Goal: Task Accomplishment & Management: Use online tool/utility

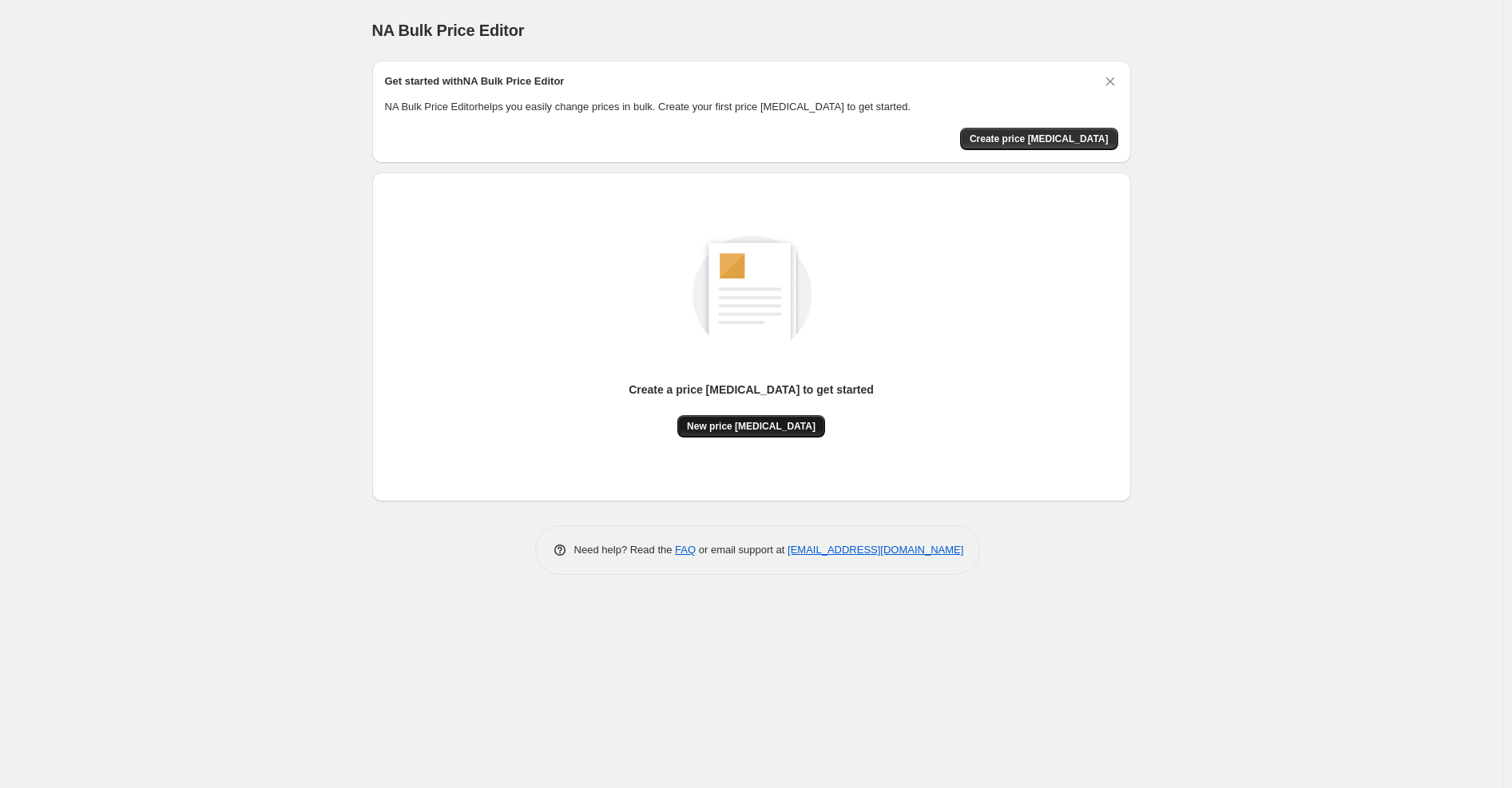
click at [725, 415] on button "New price [MEDICAL_DATA]" at bounding box center [751, 426] width 148 height 22
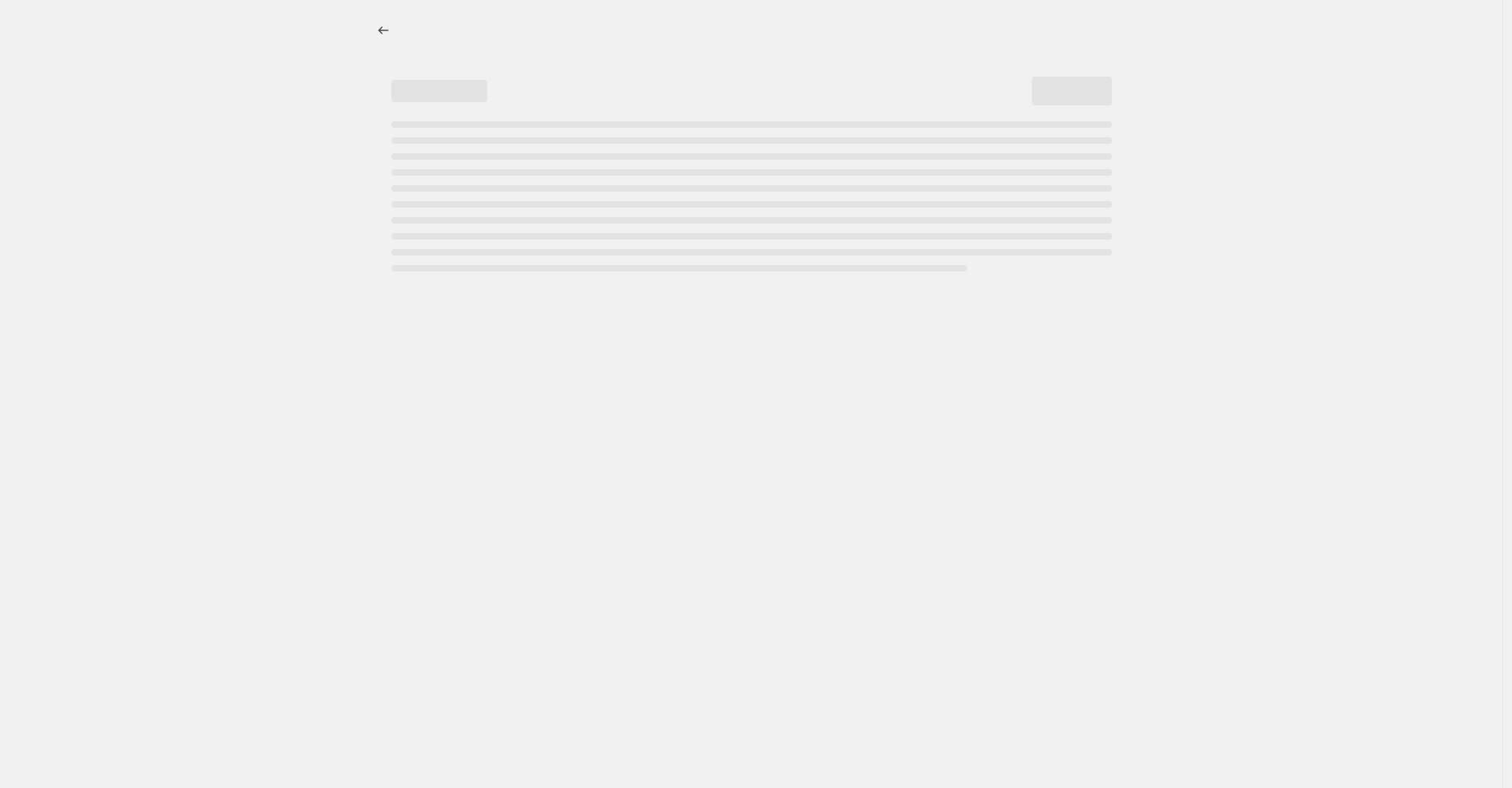
select select "percentage"
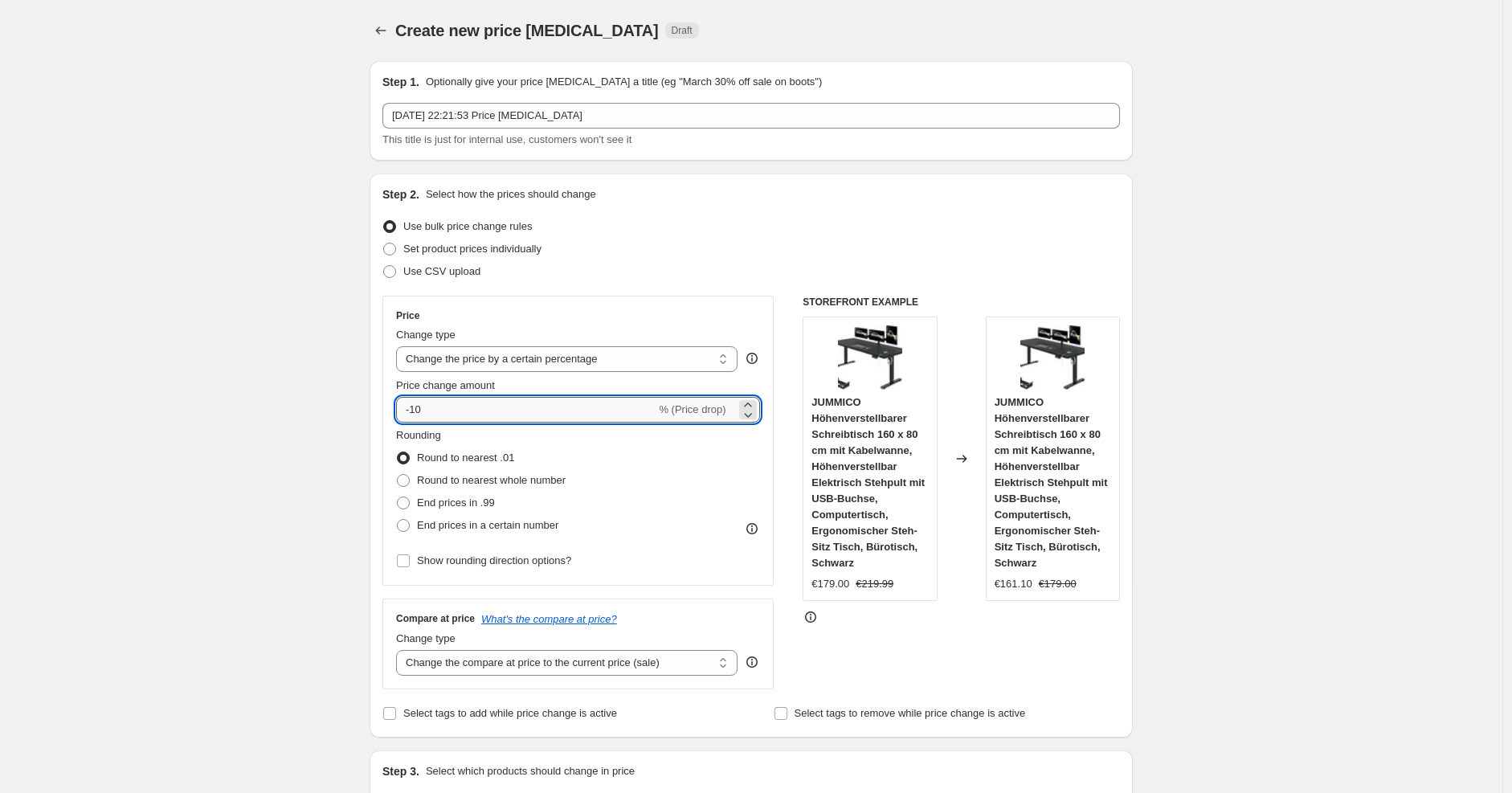
click at [471, 413] on input "-10" at bounding box center [526, 410] width 259 height 25
type input "-1"
type input "-25"
click at [684, 283] on div "Step 2. Select how the prices should change Use bulk price change rules Set pro…" at bounding box center [751, 456] width 738 height 539
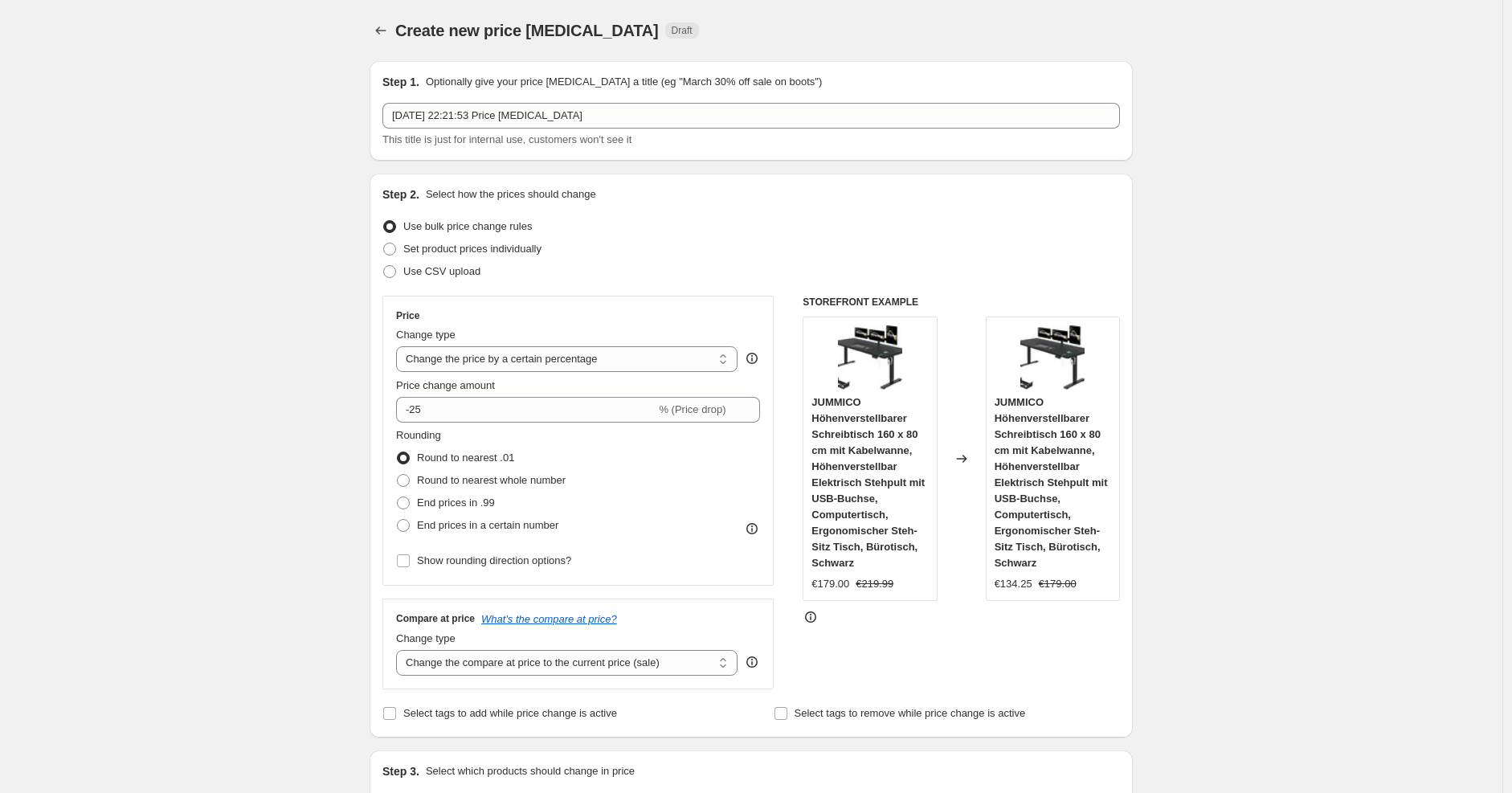
scroll to position [1002, 0]
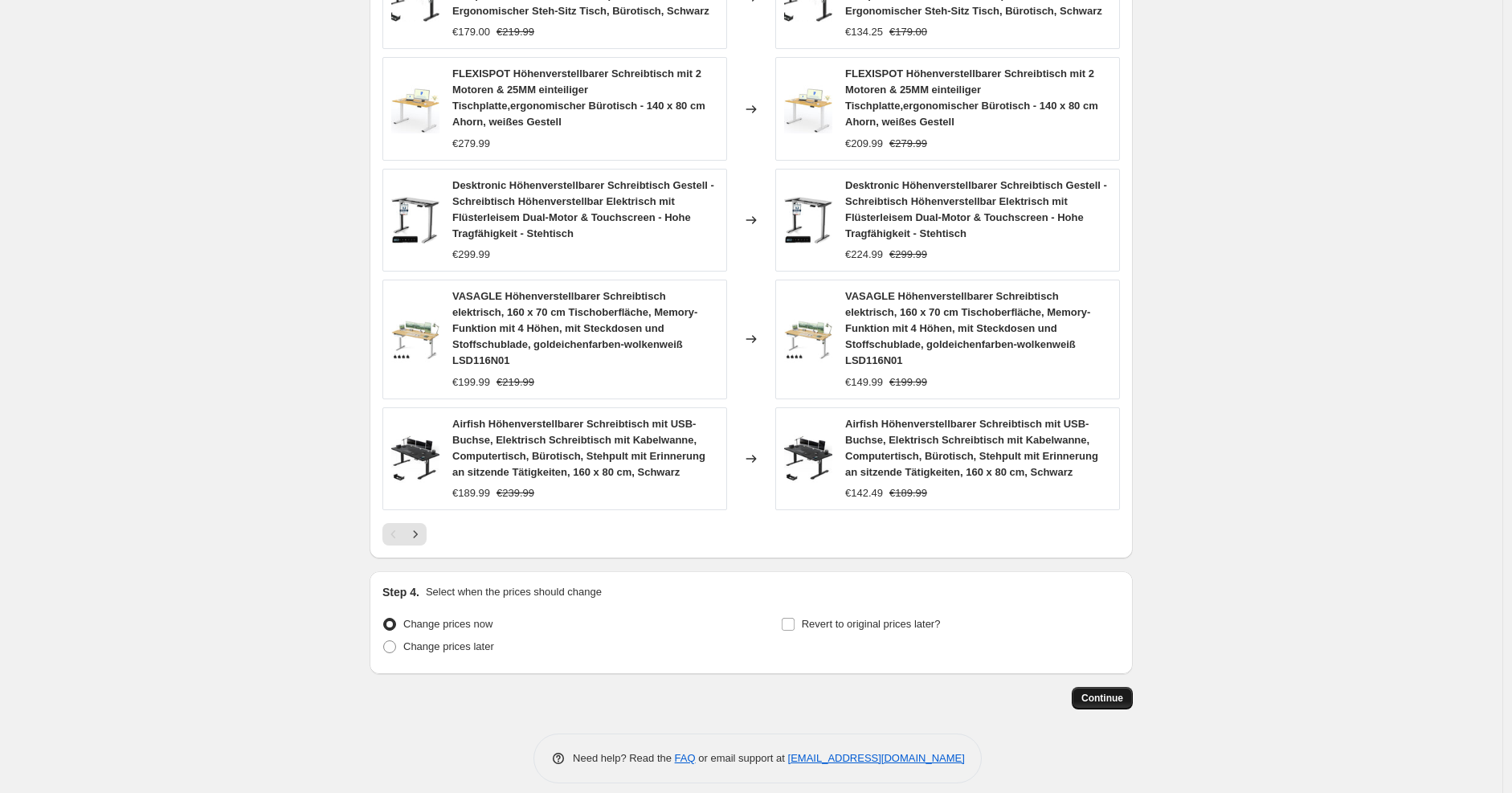
click at [1109, 692] on span "Continue" at bounding box center [1102, 699] width 42 height 13
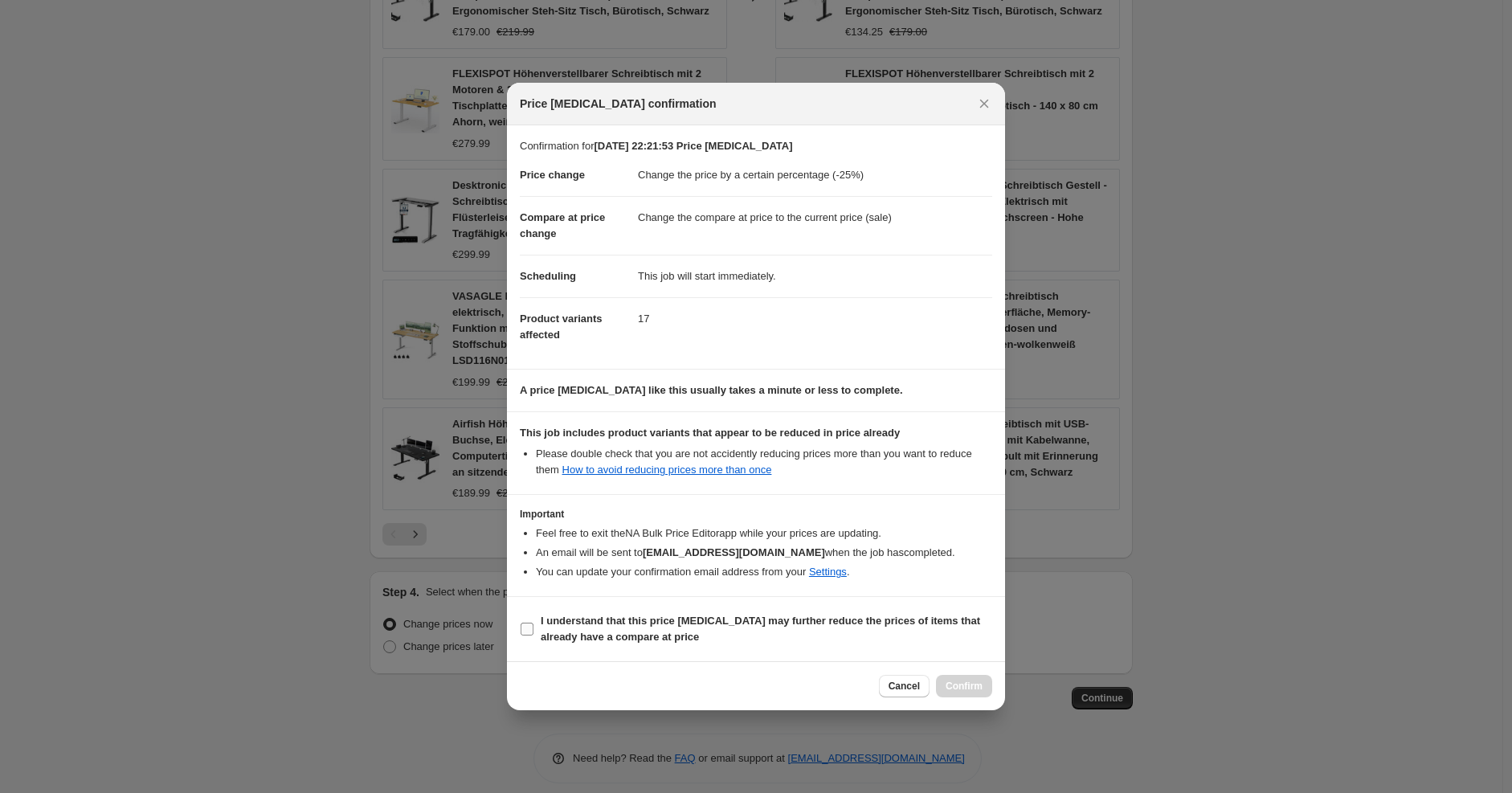
click at [727, 641] on span "I understand that this price [MEDICAL_DATA] may further reduce the prices of it…" at bounding box center [767, 629] width 451 height 32
click at [534, 635] on input "I understand that this price [MEDICAL_DATA] may further reduce the prices of it…" at bounding box center [527, 630] width 13 height 13
checkbox input "true"
click at [951, 685] on span "Confirm" at bounding box center [964, 686] width 37 height 13
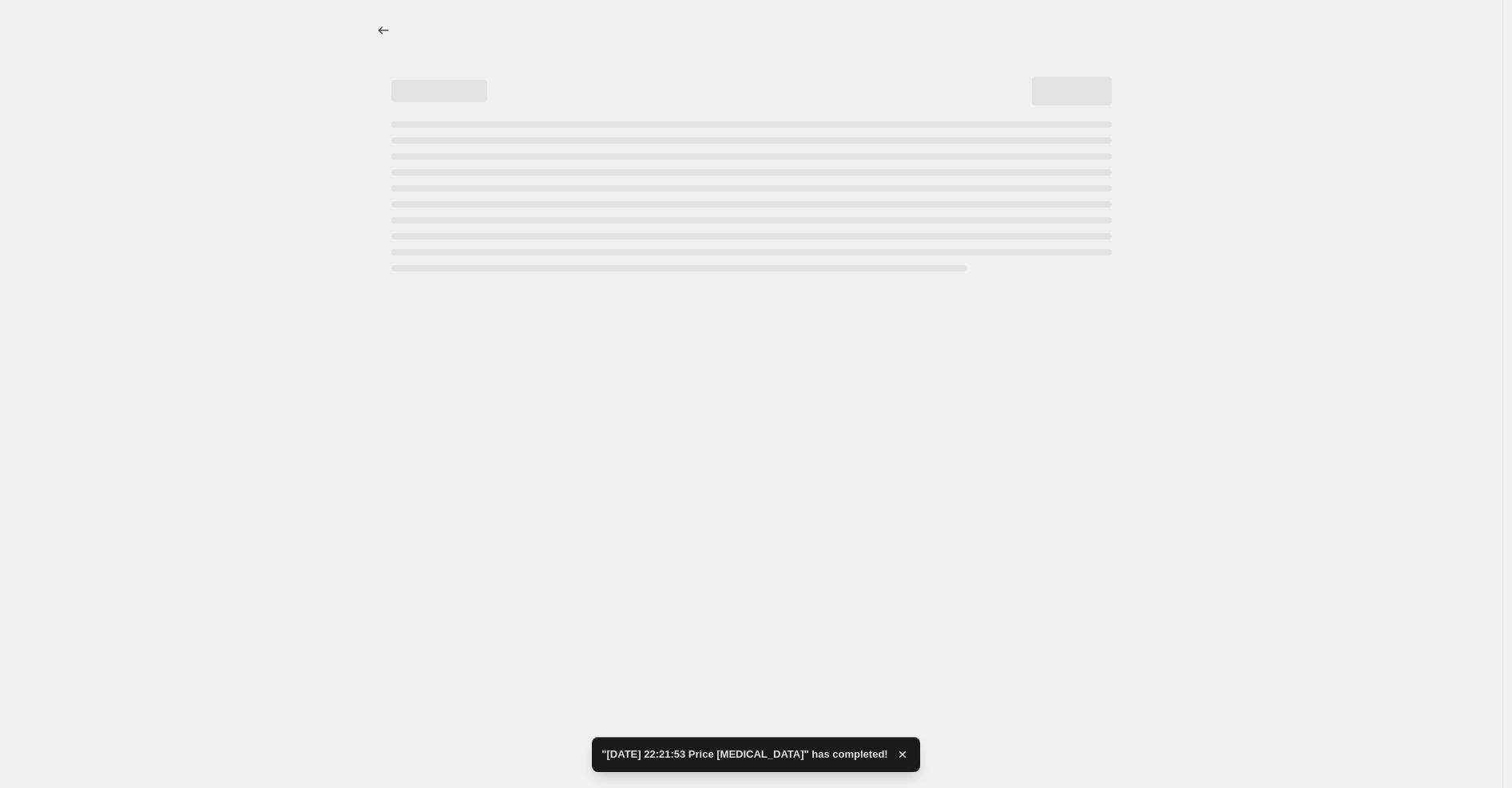
select select "percentage"
